Goal: Task Accomplishment & Management: Use online tool/utility

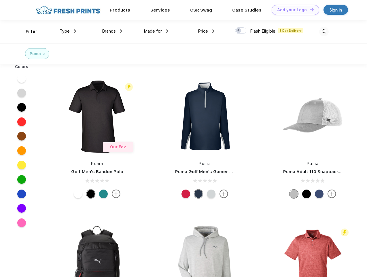
click at [293, 10] on link "Add your Logo Design Tool" at bounding box center [296, 10] width 48 height 10
click at [0, 0] on div "Design Tool" at bounding box center [0, 0] width 0 height 0
click at [309, 10] on link "Add your Logo Design Tool" at bounding box center [296, 10] width 48 height 10
click at [28, 31] on div "Filter" at bounding box center [32, 31] width 12 height 7
click at [68, 31] on span "Type" at bounding box center [65, 31] width 10 height 5
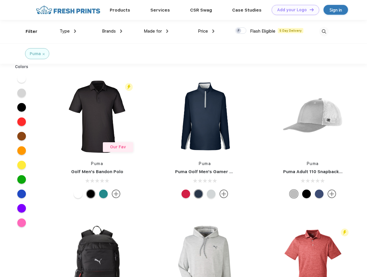
click at [112, 31] on span "Brands" at bounding box center [109, 31] width 14 height 5
click at [156, 31] on span "Made for" at bounding box center [153, 31] width 18 height 5
click at [206, 31] on span "Price" at bounding box center [203, 31] width 10 height 5
click at [241, 31] on div at bounding box center [240, 30] width 11 height 6
click at [239, 31] on input "checkbox" at bounding box center [237, 29] width 4 height 4
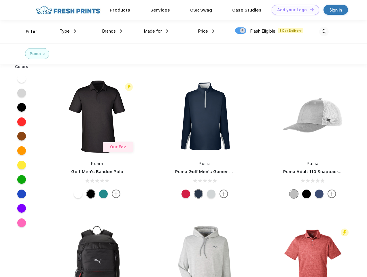
click at [324, 31] on img at bounding box center [324, 32] width 10 height 10
